Goal: Information Seeking & Learning: Check status

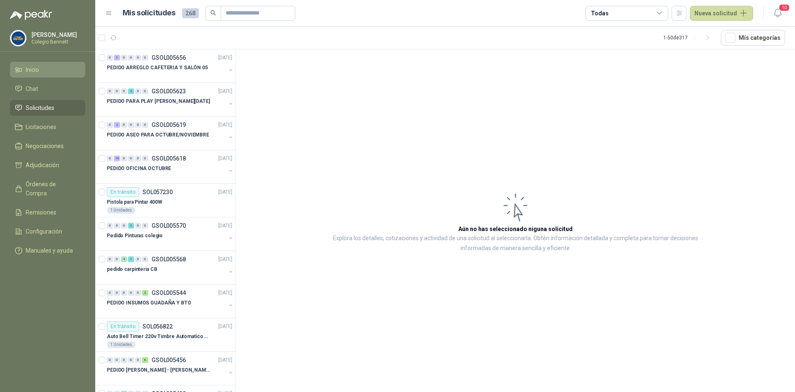
click at [34, 72] on span "Inicio" at bounding box center [32, 69] width 13 height 9
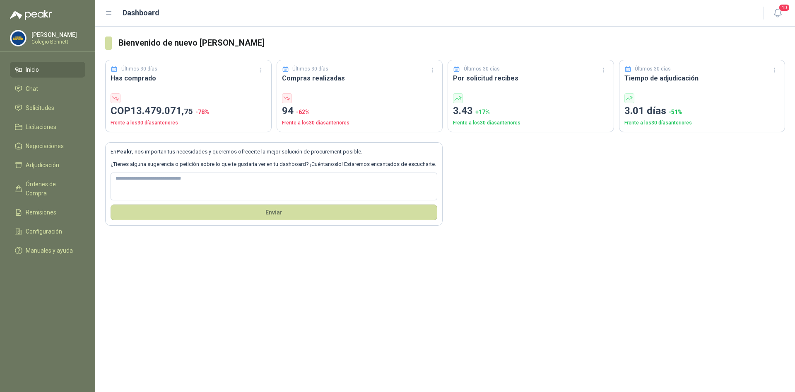
click at [60, 61] on menu "[PERSON_NAME] Colegio [PERSON_NAME] Inicio Chat Solicitudes Licitaciones Negoci…" at bounding box center [47, 196] width 95 height 392
click at [34, 109] on span "Solicitudes" at bounding box center [40, 107] width 29 height 9
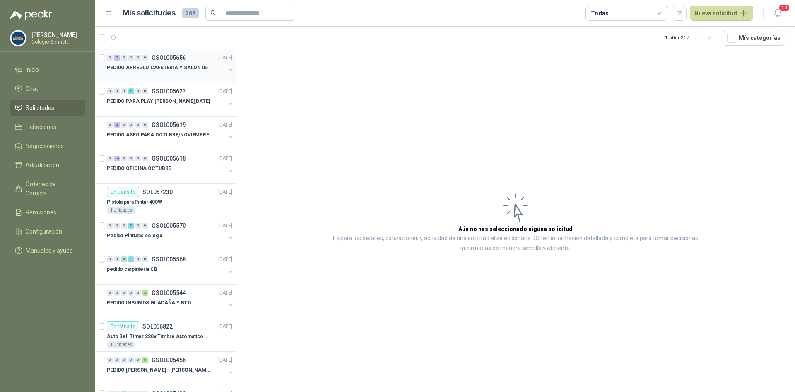
click at [120, 72] on div "PEDIDO ARREGLO CAFETERIA Y SALÓN 05" at bounding box center [166, 68] width 119 height 10
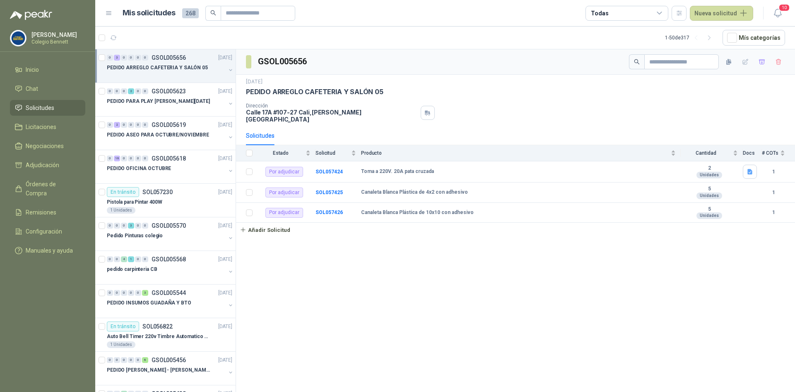
click at [227, 68] on button "button" at bounding box center [230, 70] width 7 height 7
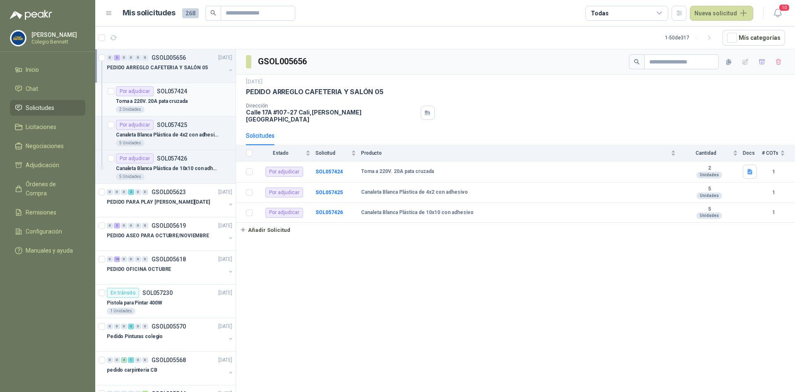
click at [206, 102] on div "Toma a 220V. 20A pata cruzada" at bounding box center [174, 101] width 116 height 10
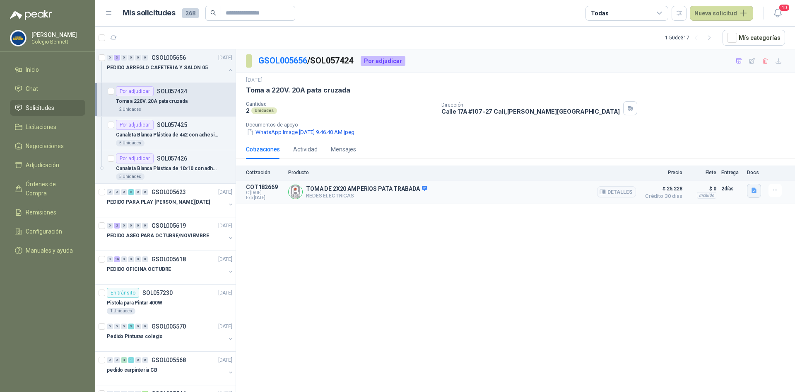
click at [755, 188] on icon "button" at bounding box center [754, 190] width 5 height 5
click at [746, 173] on button "Captura.PNG" at bounding box center [735, 172] width 42 height 9
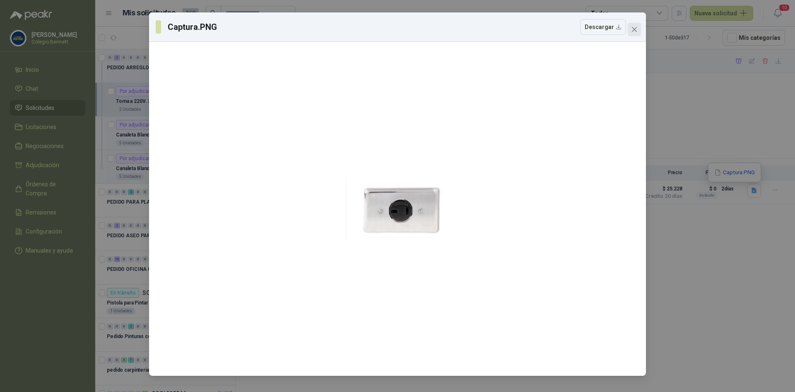
click at [635, 29] on icon "close" at bounding box center [634, 29] width 5 height 5
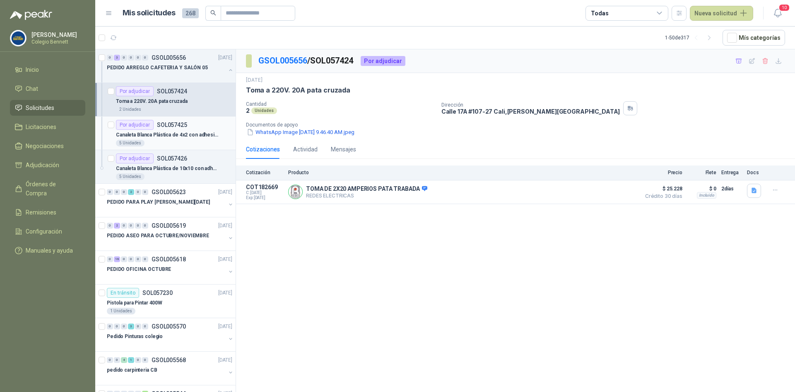
click at [173, 124] on p "SOL057425" at bounding box center [172, 125] width 30 height 6
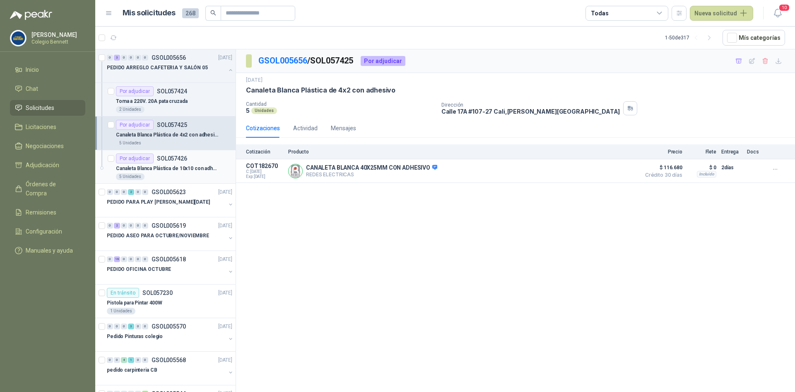
click at [174, 157] on p "SOL057426" at bounding box center [172, 158] width 30 height 6
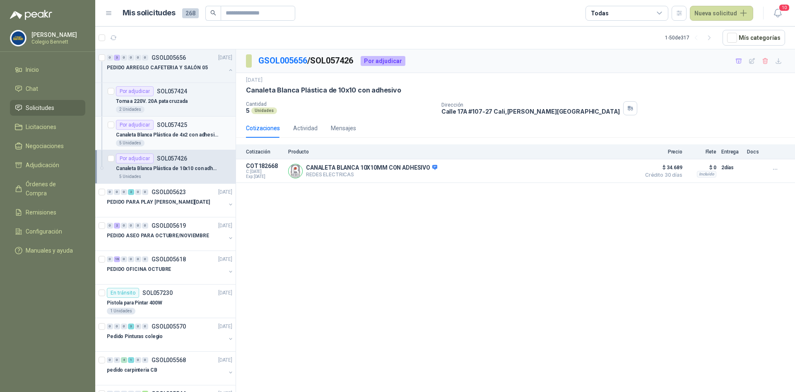
click at [192, 133] on p "Canaleta Blanca Plástica de 4x2 con adhesivo" at bounding box center [167, 135] width 103 height 8
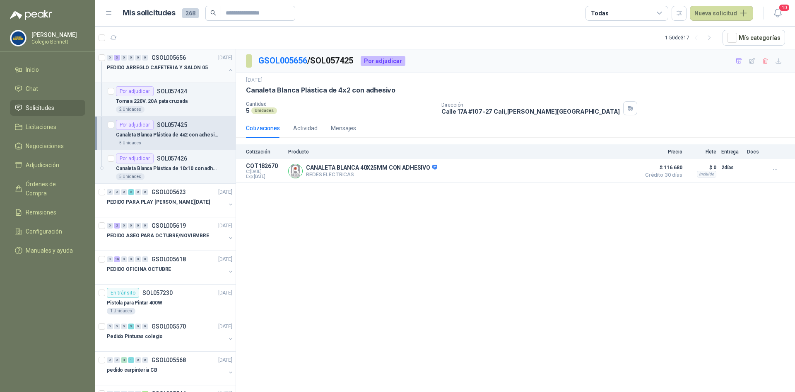
click at [227, 70] on button "button" at bounding box center [230, 70] width 7 height 7
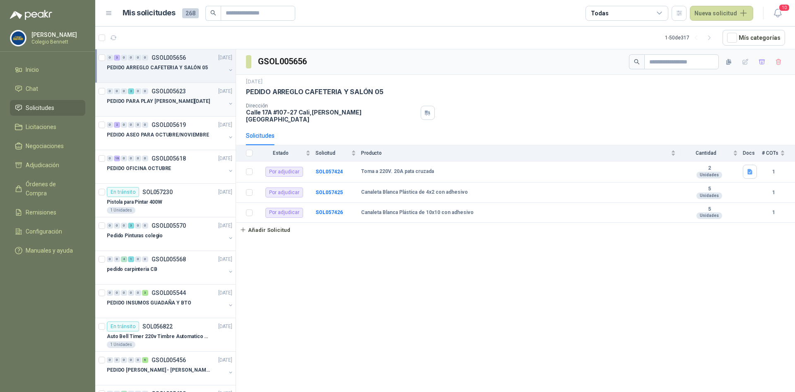
click at [201, 103] on div "PEDIDO PARA PLAY [PERSON_NAME][DATE]" at bounding box center [166, 101] width 119 height 10
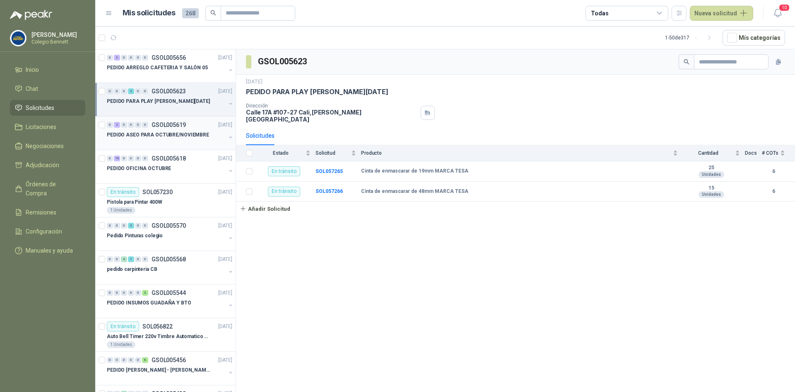
click at [207, 135] on div "PEDIDO ASEO PARA OCTUBRE/NOVIEMBRE" at bounding box center [166, 135] width 119 height 10
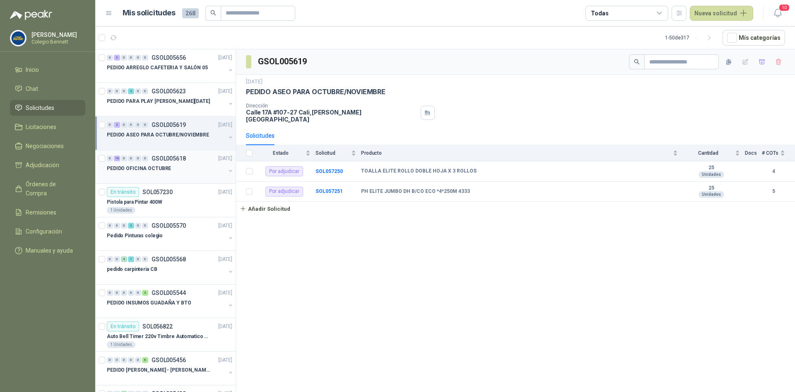
click at [203, 159] on div "0 16 0 0 0 0 GSOL005618 [DATE]" at bounding box center [170, 158] width 127 height 10
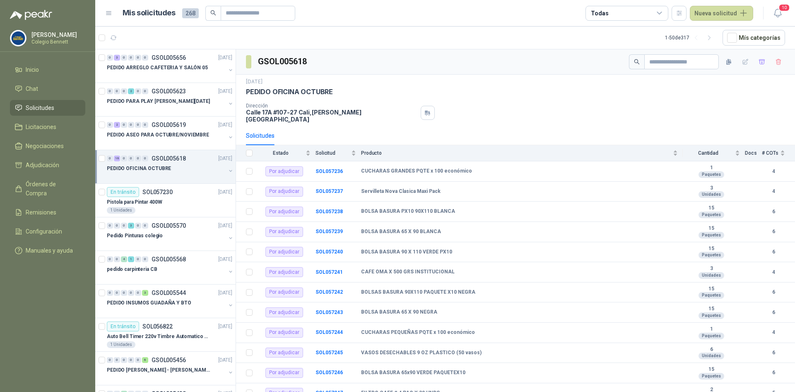
click at [227, 168] on button "button" at bounding box center [230, 170] width 7 height 7
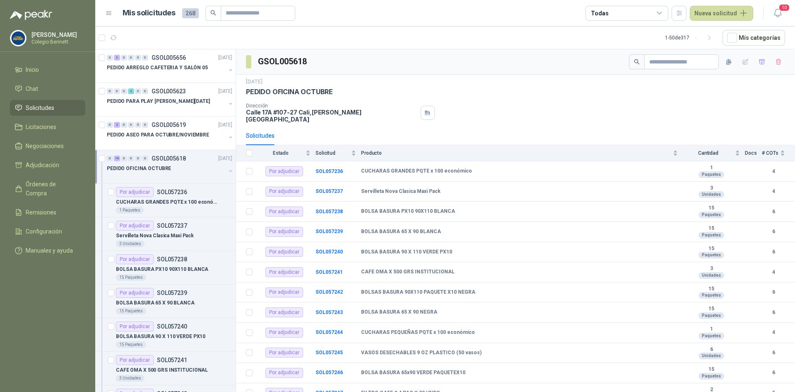
scroll to position [3, 0]
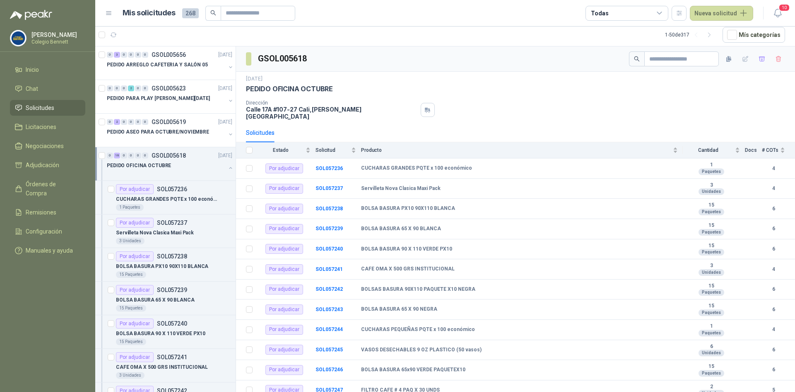
click at [227, 168] on button "button" at bounding box center [230, 167] width 7 height 7
